Goal: Task Accomplishment & Management: Use online tool/utility

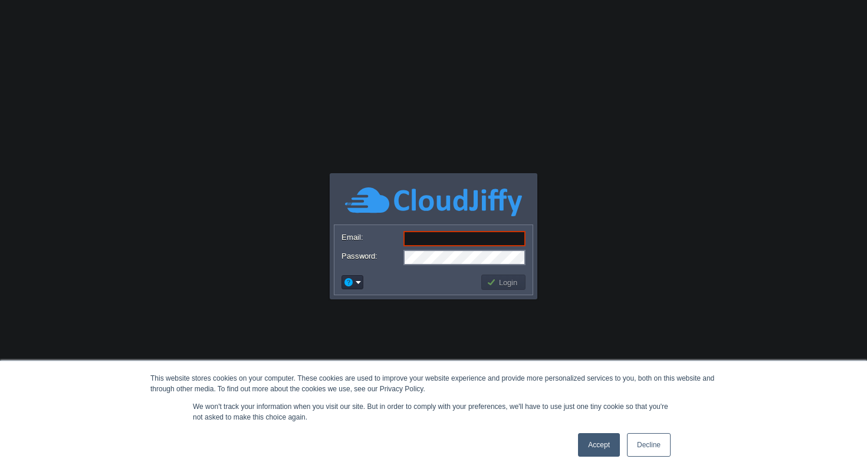
type input "[EMAIL_ADDRESS][DOMAIN_NAME]"
click at [494, 278] on button "Login" at bounding box center [504, 282] width 34 height 11
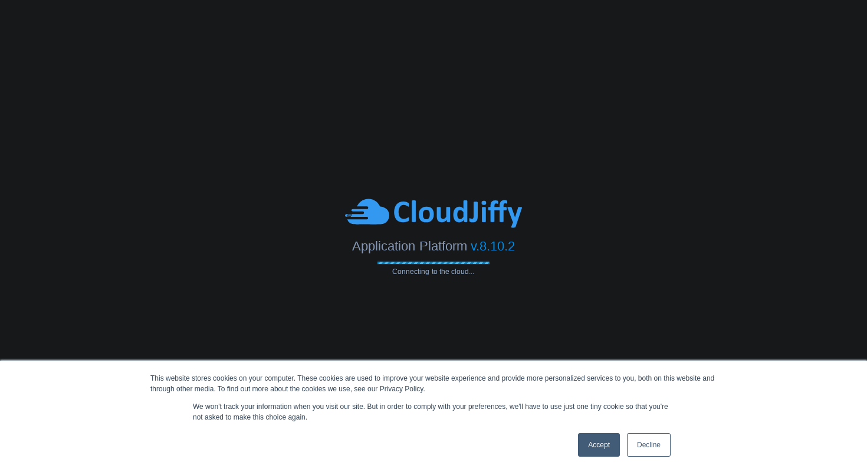
click at [634, 440] on link "Decline" at bounding box center [649, 446] width 44 height 24
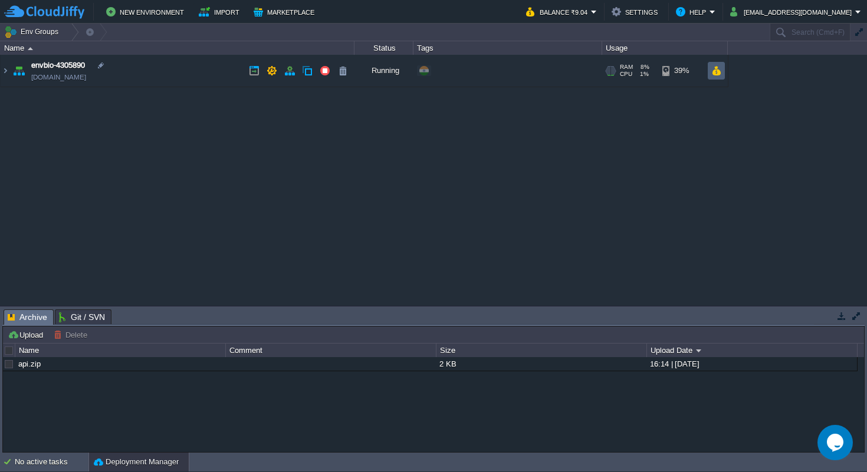
click at [711, 74] on button "button" at bounding box center [716, 70] width 10 height 11
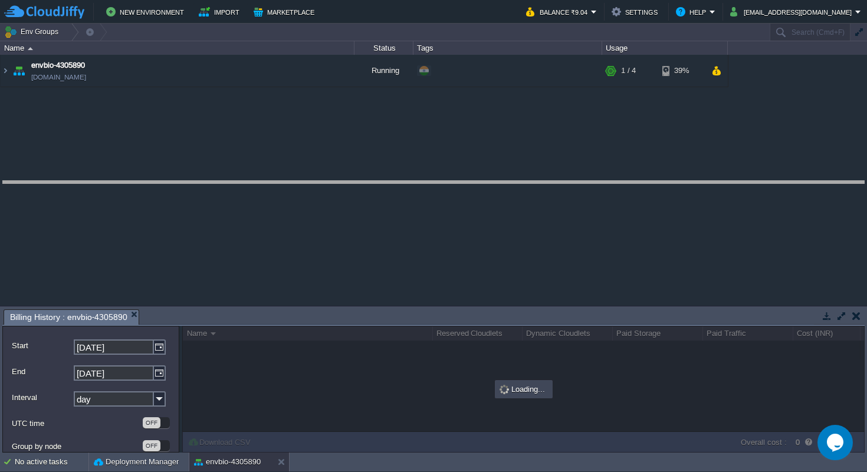
drag, startPoint x: 474, startPoint y: 322, endPoint x: 473, endPoint y: 193, distance: 128.6
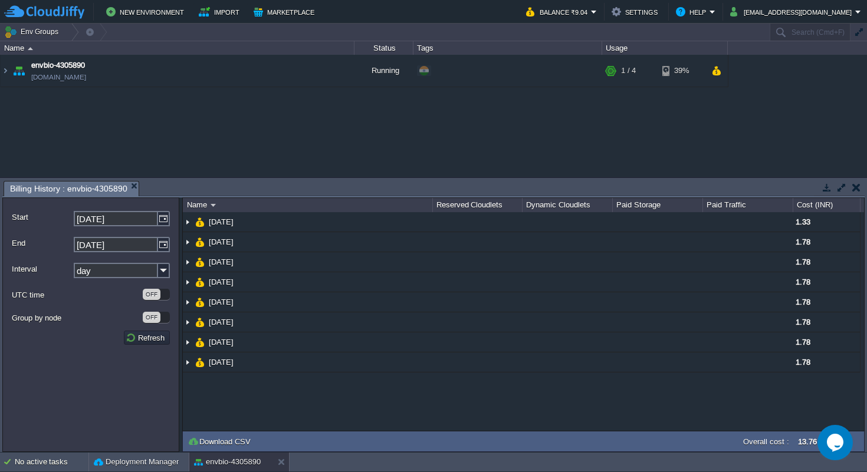
click at [147, 223] on input "03-10-2025" at bounding box center [116, 218] width 84 height 15
click at [162, 224] on img at bounding box center [164, 218] width 12 height 15
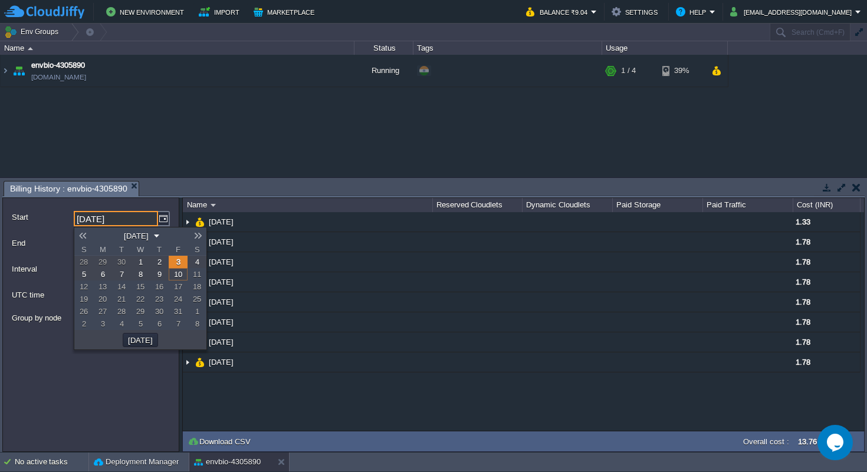
click at [78, 239] on link at bounding box center [82, 235] width 17 height 9
click at [98, 261] on link "1" at bounding box center [102, 262] width 19 height 12
type input "01-09-2025"
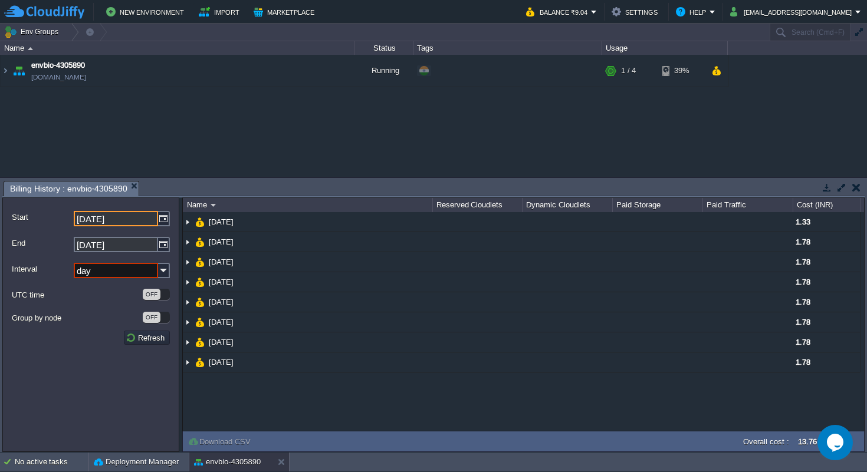
click at [111, 360] on form "Start 01-09-2025 End 10-10-2025 Interval day UTC time OFF Group by node OFF Ref…" at bounding box center [90, 325] width 177 height 255
click at [142, 339] on button "Refresh" at bounding box center [147, 338] width 42 height 11
click at [157, 339] on button "Refresh" at bounding box center [147, 338] width 42 height 11
click at [126, 382] on form "Start 01-09-2025 End 10-10-2025 Interval day UTC time OFF Group by node OFF Ref…" at bounding box center [90, 325] width 177 height 255
click at [163, 267] on img at bounding box center [164, 270] width 12 height 15
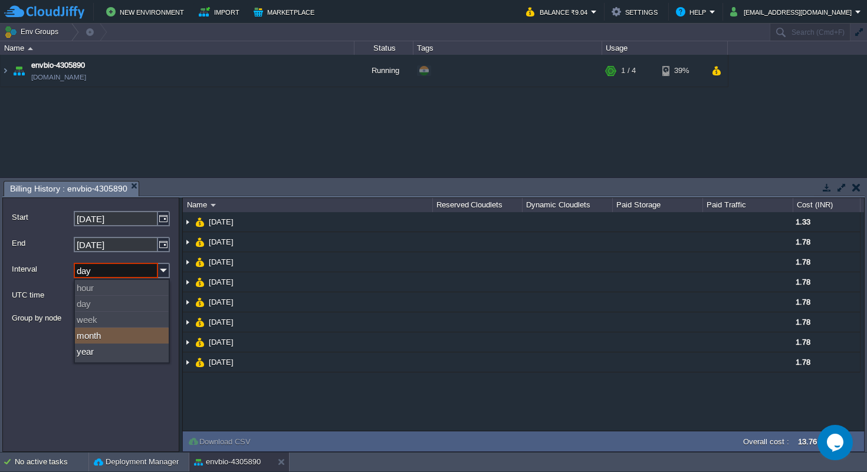
click at [129, 334] on div "month" at bounding box center [122, 336] width 94 height 16
type input "month"
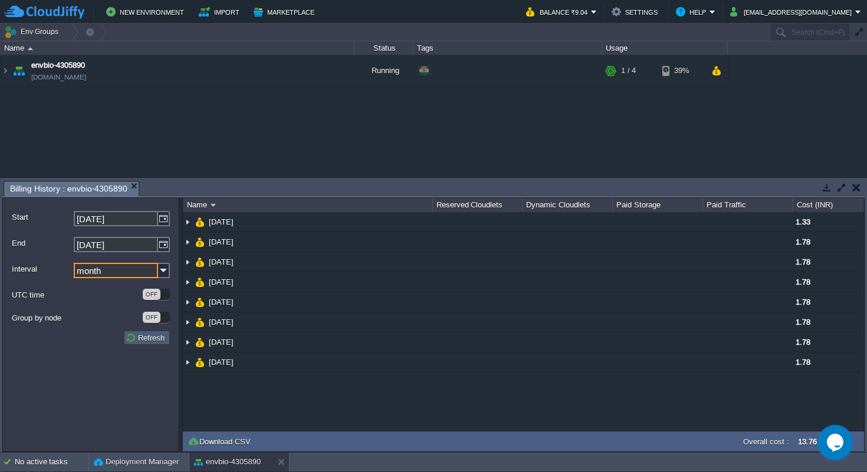
click at [153, 339] on button "Refresh" at bounding box center [147, 338] width 42 height 11
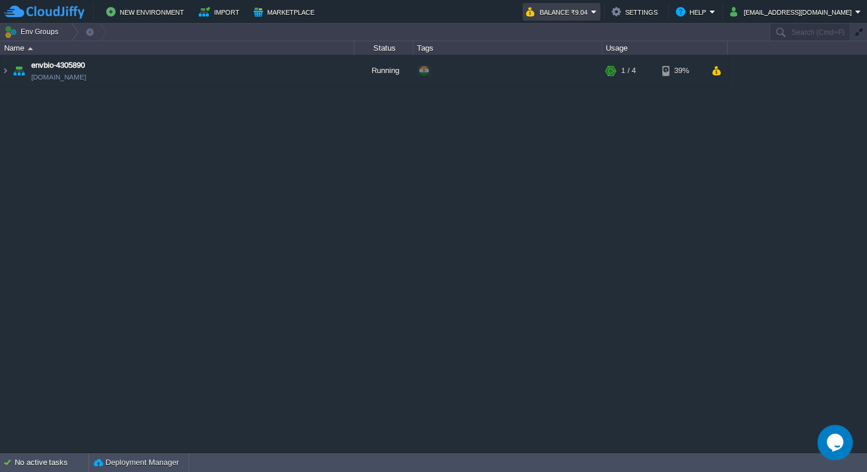
click at [591, 12] on button "Balance ₹9.04" at bounding box center [558, 12] width 65 height 14
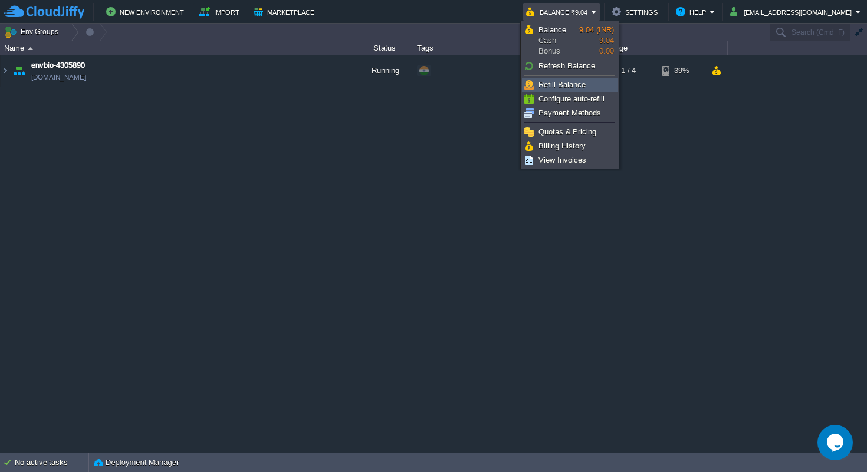
click at [564, 86] on span "Refill Balance" at bounding box center [562, 84] width 47 height 9
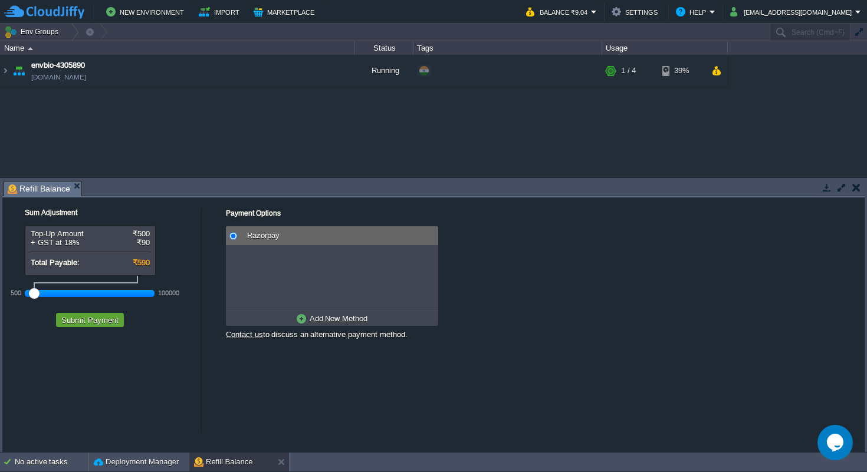
drag, startPoint x: 56, startPoint y: 297, endPoint x: 7, endPoint y: 296, distance: 49.0
click at [7, 296] on div "Sum Adjustment Top-Up Amount ₹500 + GST at 18% ₹90 Total Payable: ₹590 500 1000…" at bounding box center [101, 266] width 199 height 136
drag, startPoint x: 35, startPoint y: 292, endPoint x: 0, endPoint y: 296, distance: 35.6
click at [0, 296] on div "Tasks Activity Log Archive Git / SVN Refill Balance Upload Delete Deploy to ...…" at bounding box center [433, 315] width 867 height 274
click at [47, 357] on div "Sum Adjustment Top-Up Amount ₹500 + GST at 18% ₹90 Total Payable: ₹590 500 1000…" at bounding box center [433, 315] width 862 height 235
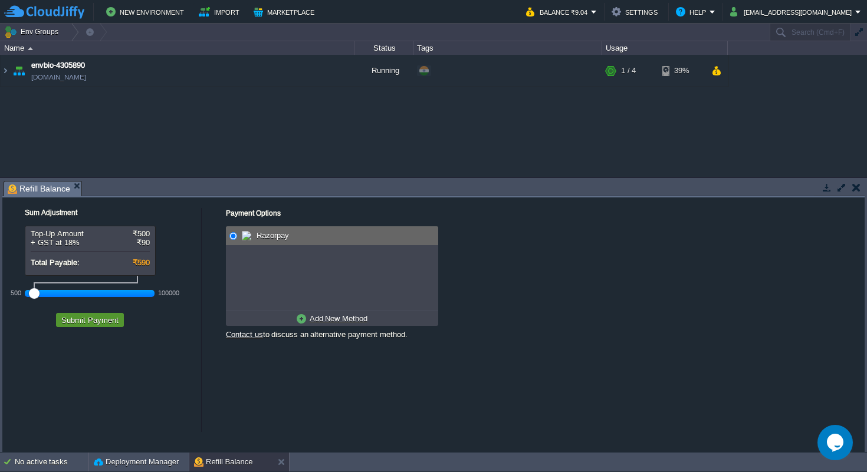
click at [78, 322] on button "Submit Payment" at bounding box center [90, 320] width 64 height 11
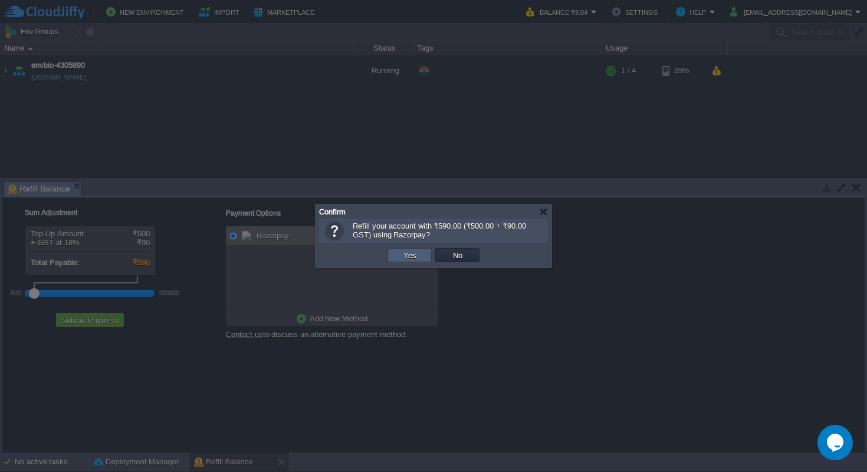
click at [399, 255] on td "Yes" at bounding box center [410, 255] width 44 height 14
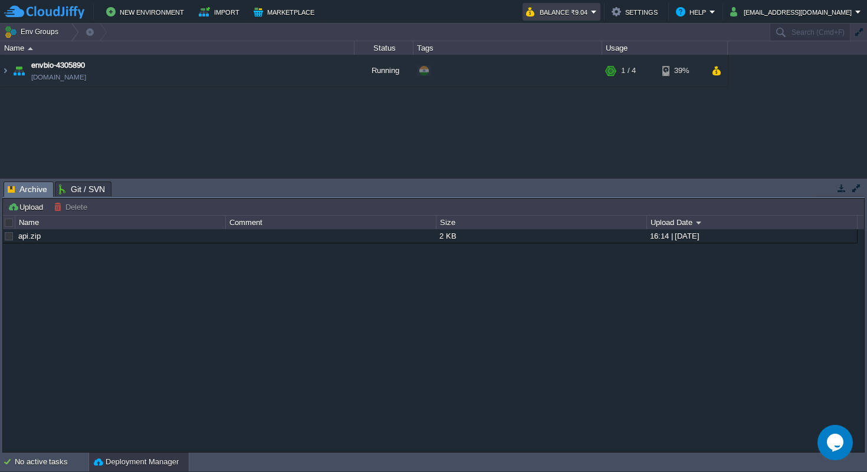
click at [587, 12] on button "Balance ₹9.04" at bounding box center [558, 12] width 65 height 14
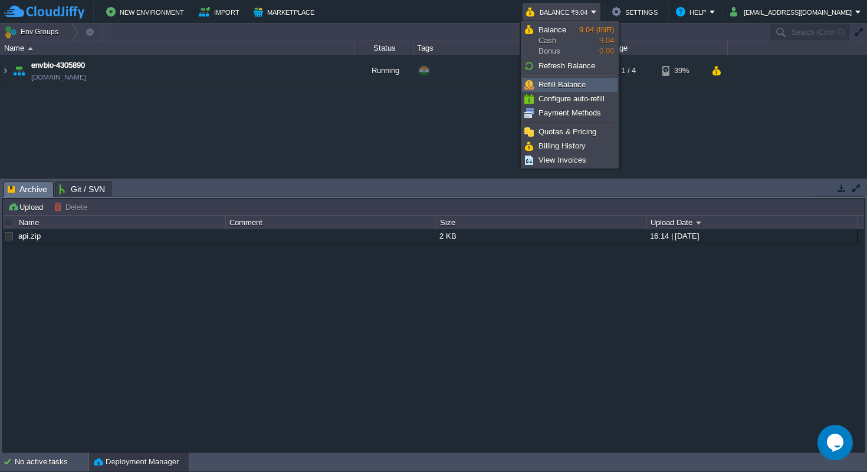
click at [568, 84] on span "Refill Balance" at bounding box center [562, 84] width 47 height 9
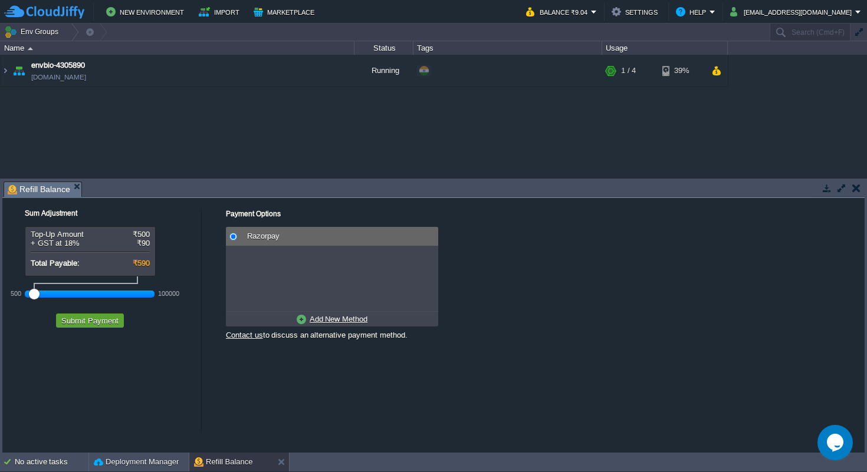
drag, startPoint x: 50, startPoint y: 299, endPoint x: 0, endPoint y: 300, distance: 50.1
click at [0, 300] on div "Tasks Activity Log Archive Git / SVN Refill Balance Upload Delete Deploy to ...…" at bounding box center [433, 316] width 867 height 274
click at [104, 350] on div "Sum Adjustment Top-Up Amount ₹500 + GST at 18% ₹90 Total Payable: ₹590 500 1000…" at bounding box center [433, 315] width 862 height 235
click at [99, 324] on button "Submit Payment" at bounding box center [90, 321] width 64 height 11
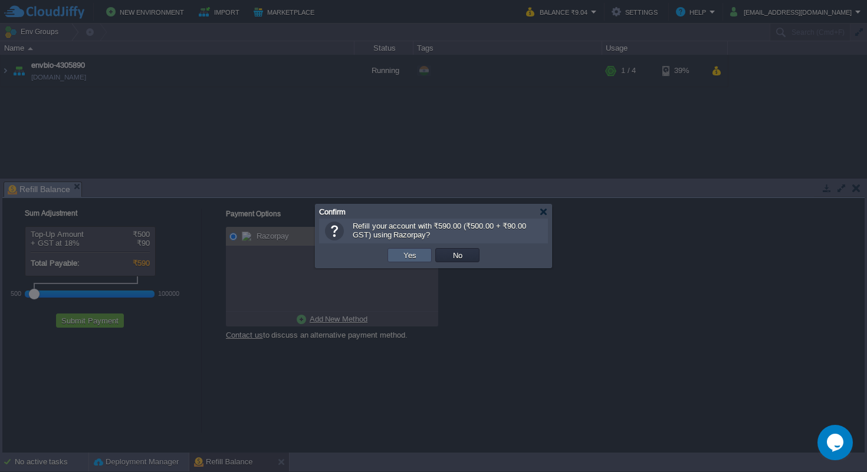
click at [405, 255] on button "Yes" at bounding box center [410, 255] width 20 height 11
